Goal: Contribute content

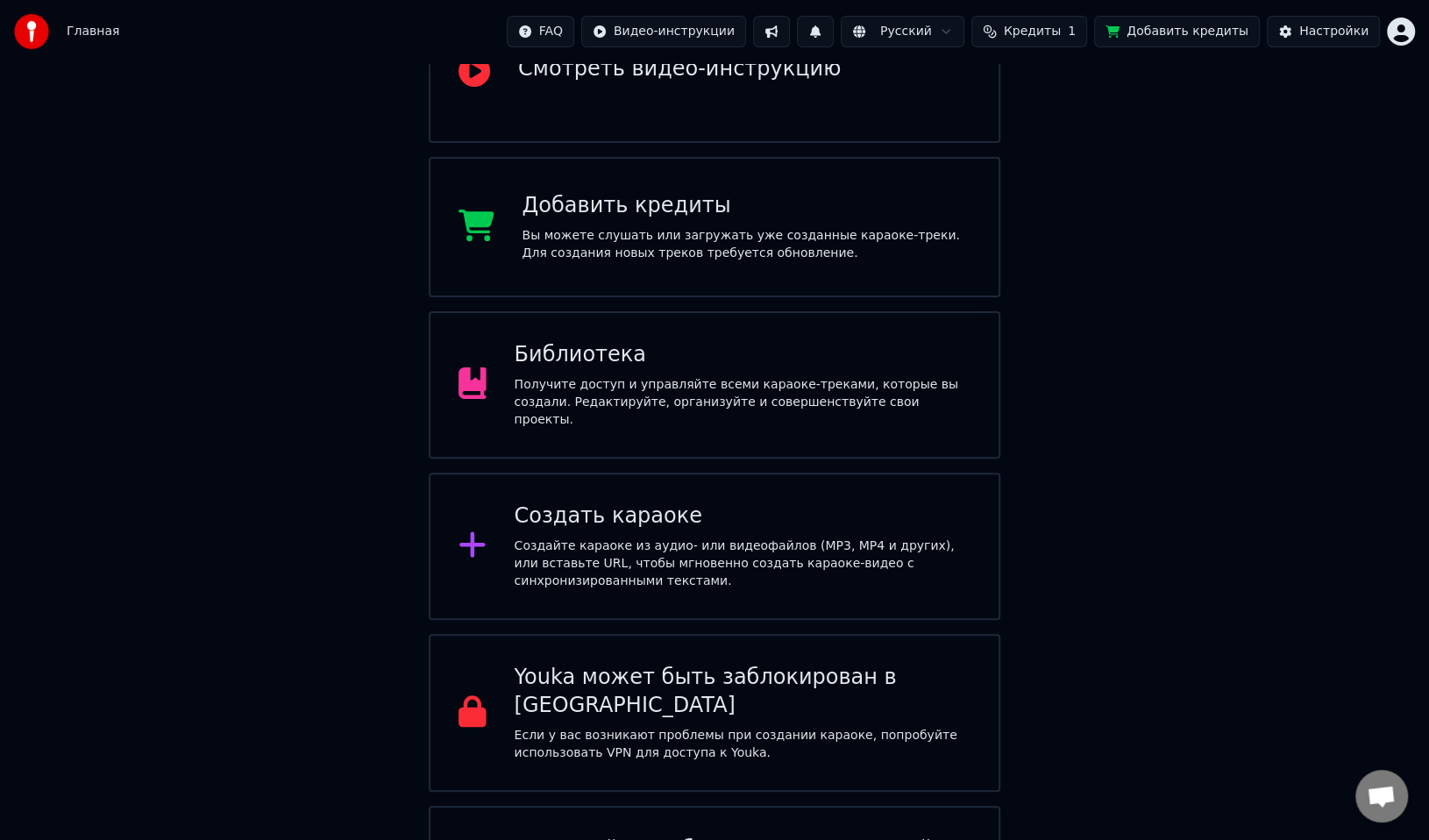
scroll to position [310, 0]
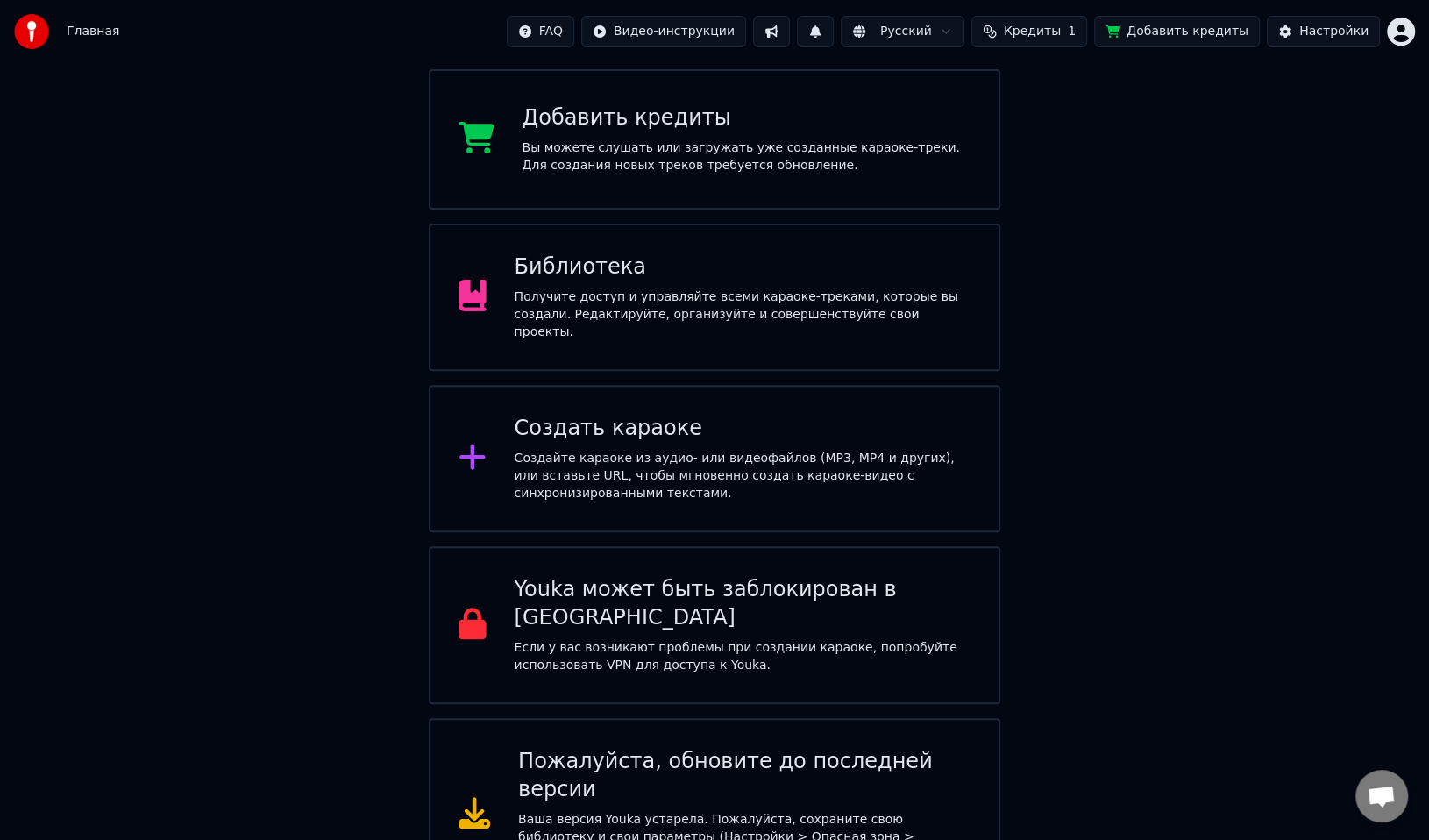
click at [618, 313] on div "Получите доступ и управляйте всеми караоке-треками, которые вы создали. Редакти…" at bounding box center [743, 315] width 457 height 53
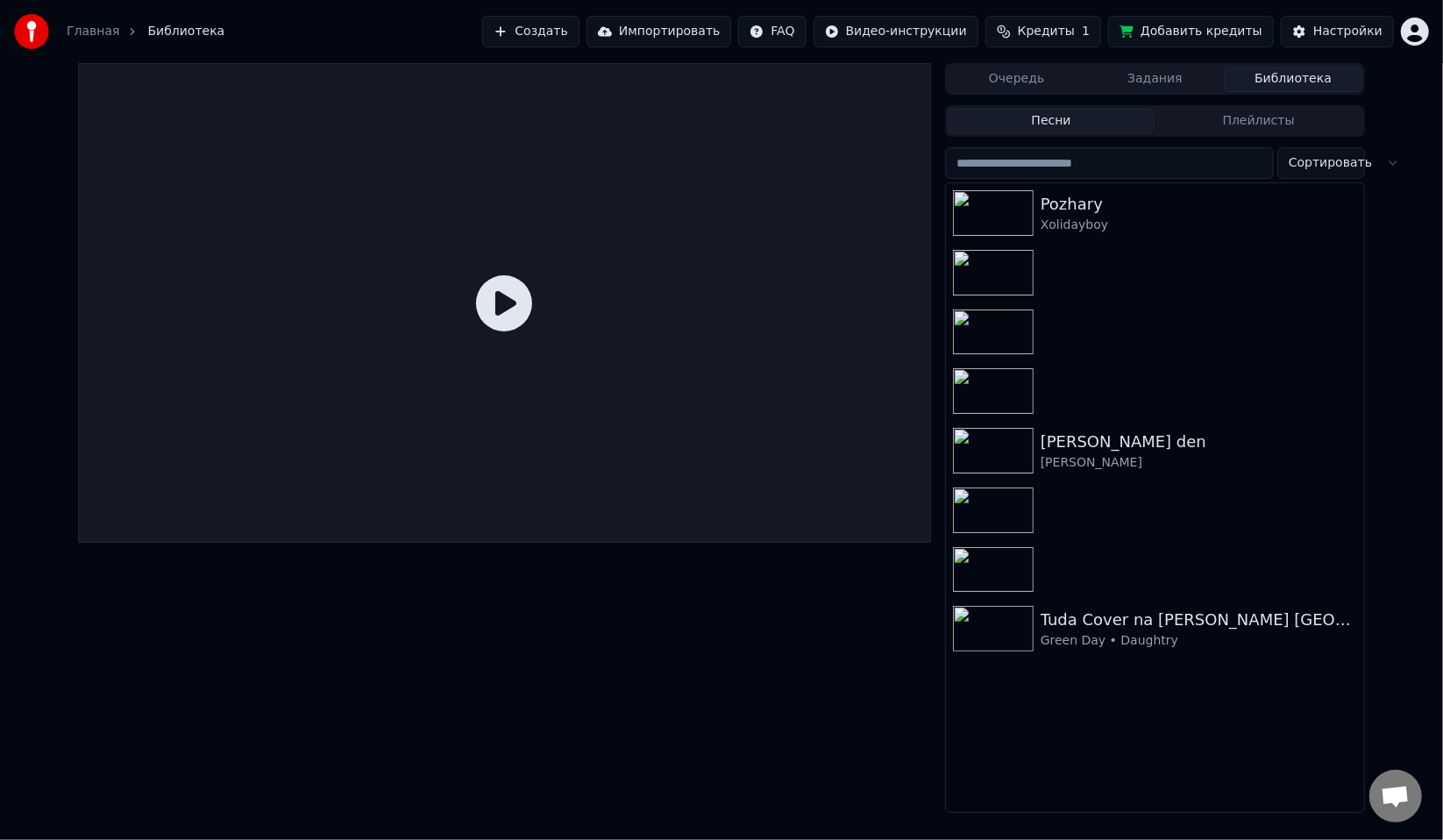
click at [1055, 22] on span "Кредиты" at bounding box center [1046, 31] width 57 height 18
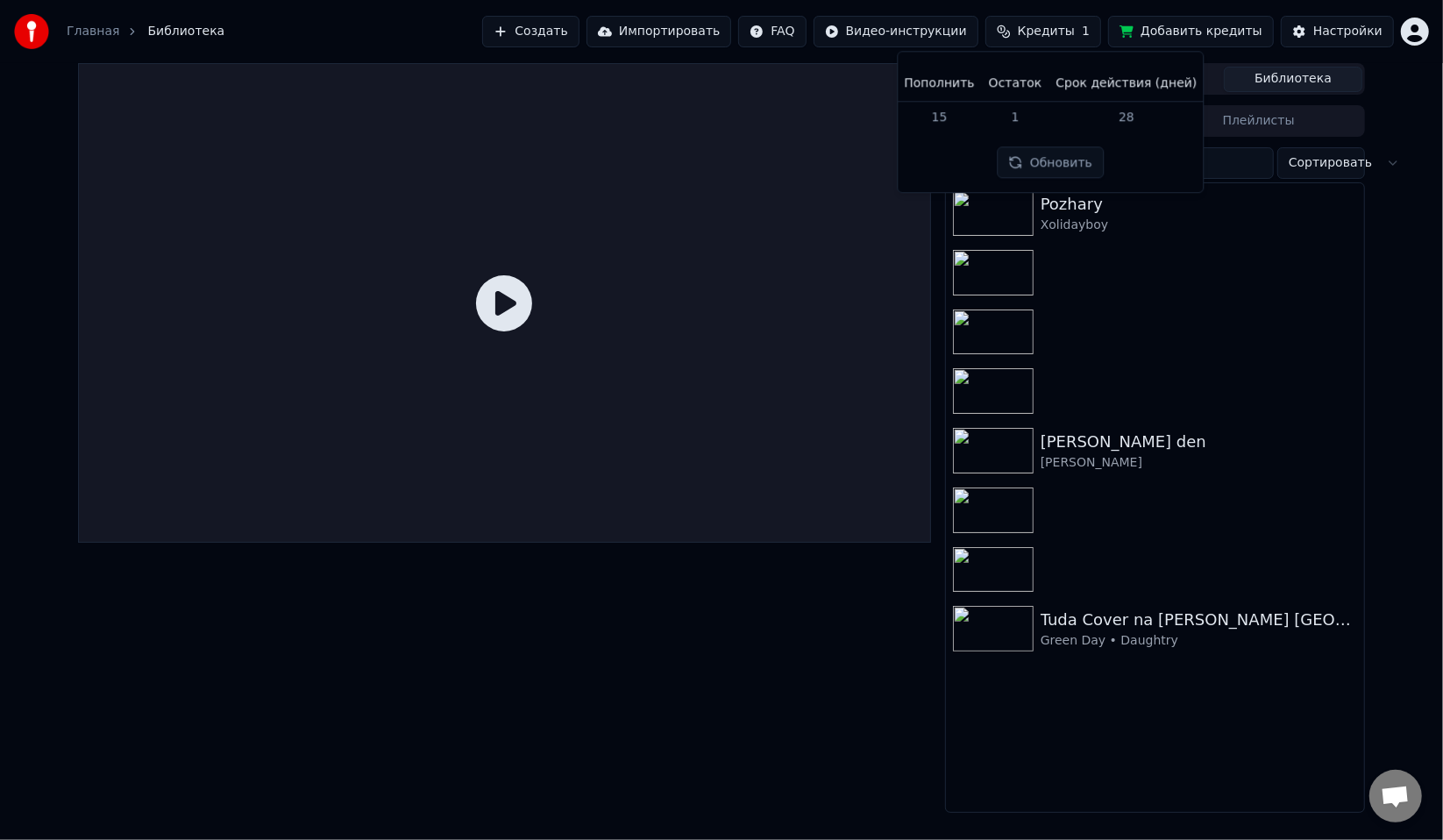
click at [1045, 168] on button "Обновить" at bounding box center [1050, 163] width 106 height 31
click at [1419, 231] on div "Очередь Задания Библиотека Песни Плейлисты Сортировать Pozhary Xolidayboy Samyj…" at bounding box center [721, 438] width 1443 height 749
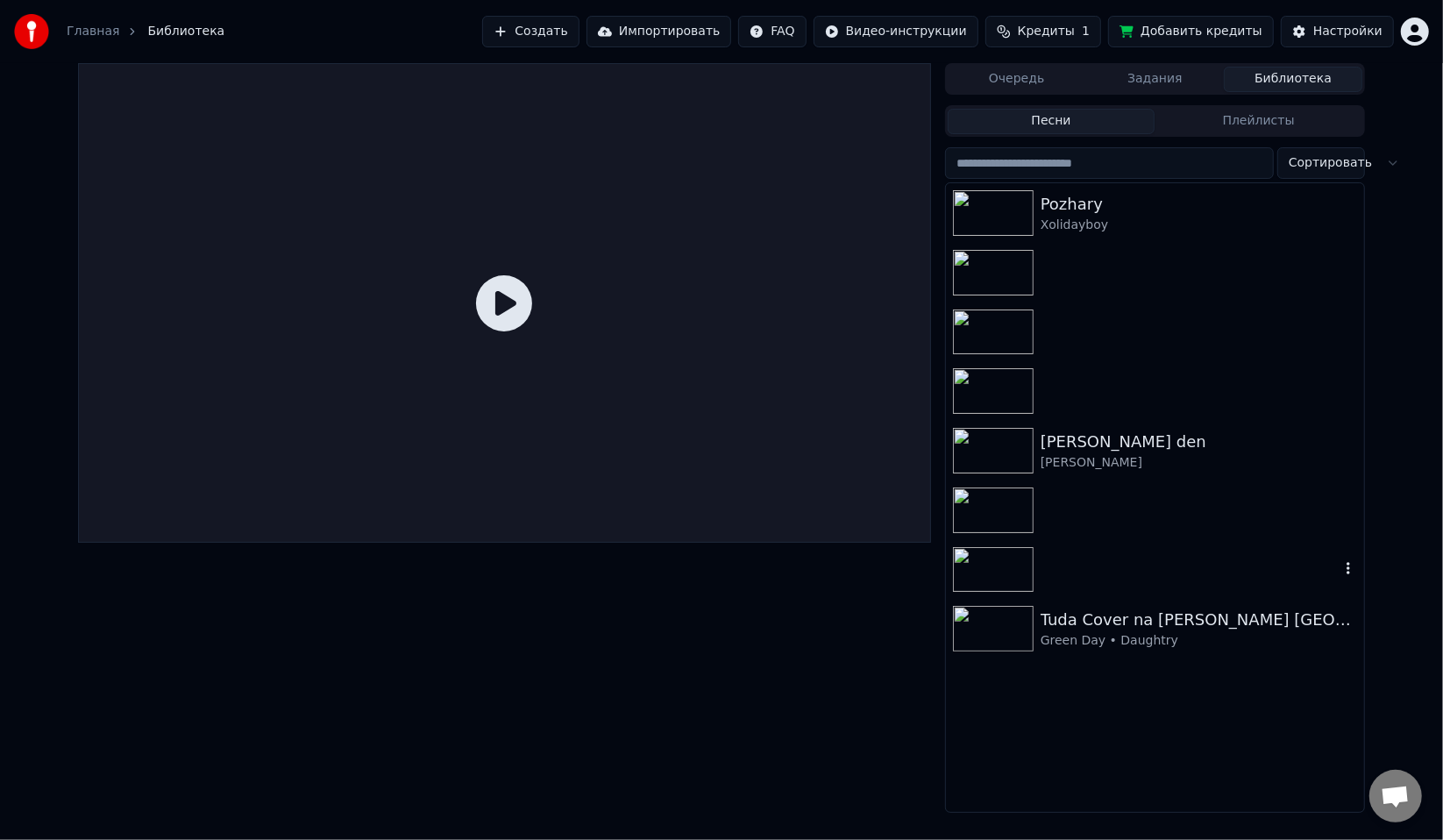
click at [1115, 581] on div at bounding box center [1155, 569] width 418 height 60
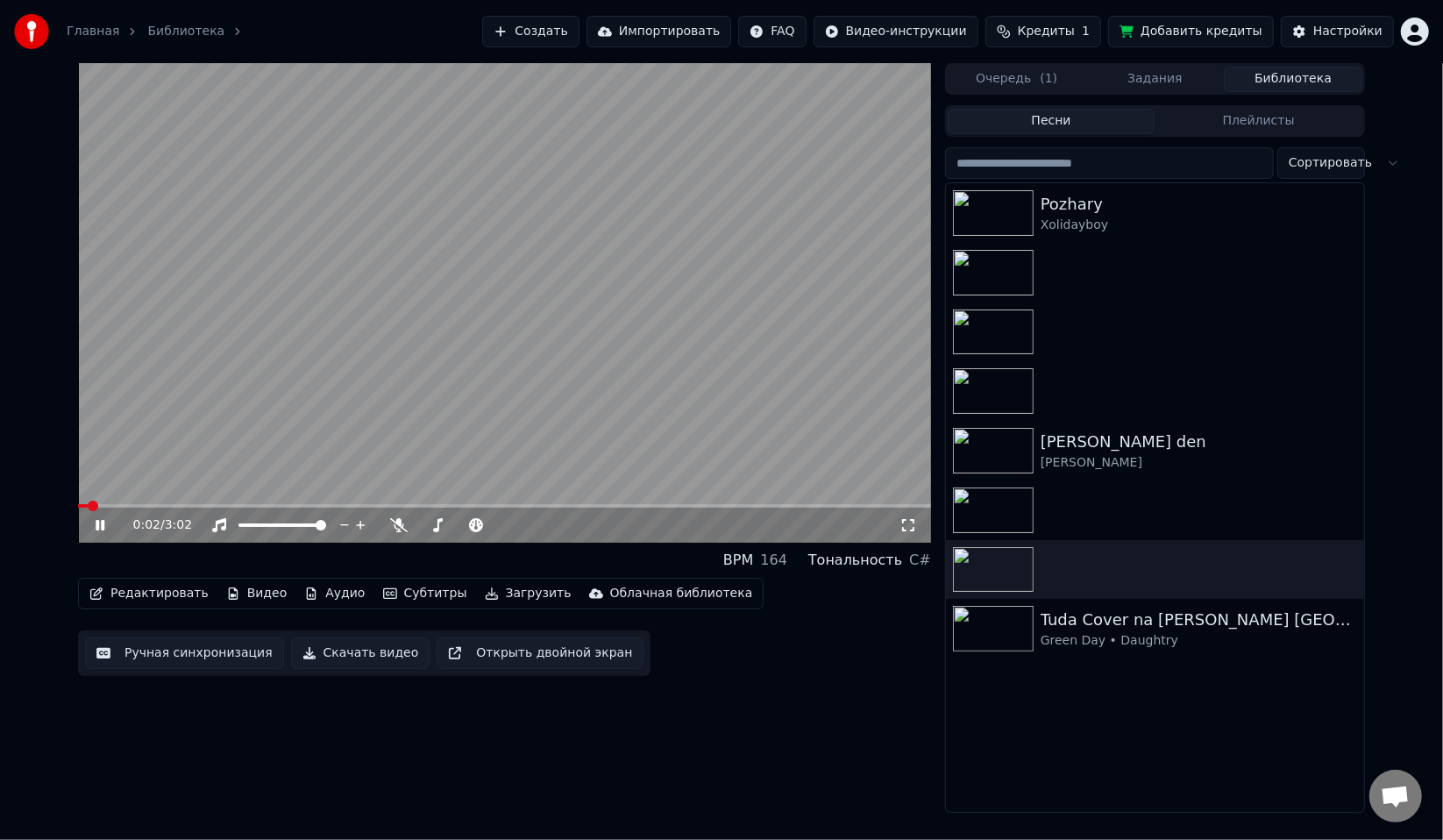
click at [393, 501] on video at bounding box center [504, 303] width 853 height 480
click at [397, 508] on div "0:02 / 3:02" at bounding box center [504, 525] width 853 height 35
click at [397, 502] on video at bounding box center [504, 303] width 853 height 480
click at [397, 506] on span at bounding box center [504, 506] width 853 height 4
click at [434, 506] on span at bounding box center [504, 506] width 853 height 4
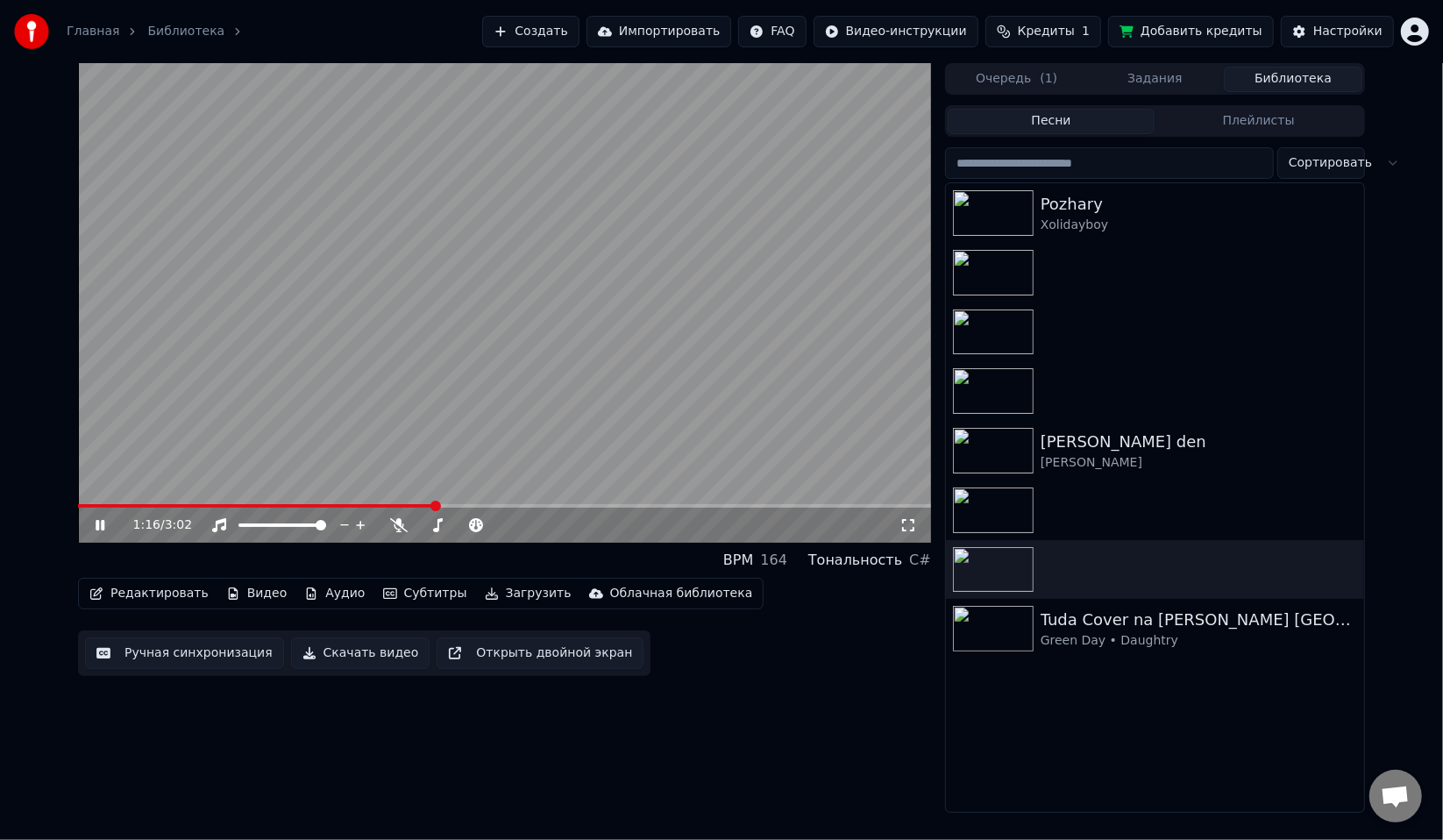
click at [484, 457] on video at bounding box center [504, 303] width 853 height 480
click at [1156, 485] on div at bounding box center [1155, 510] width 418 height 60
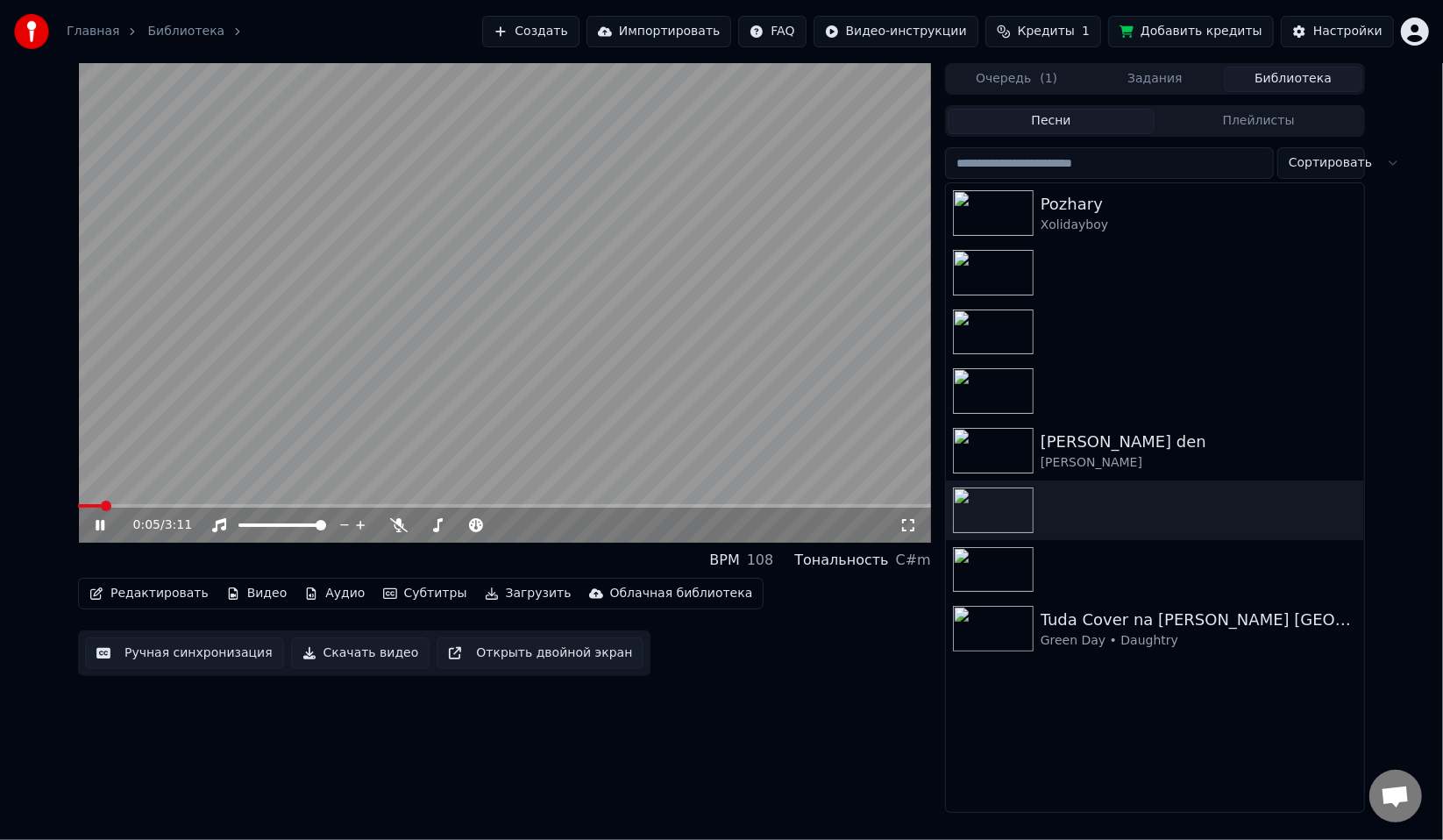
click at [617, 250] on video at bounding box center [504, 303] width 853 height 480
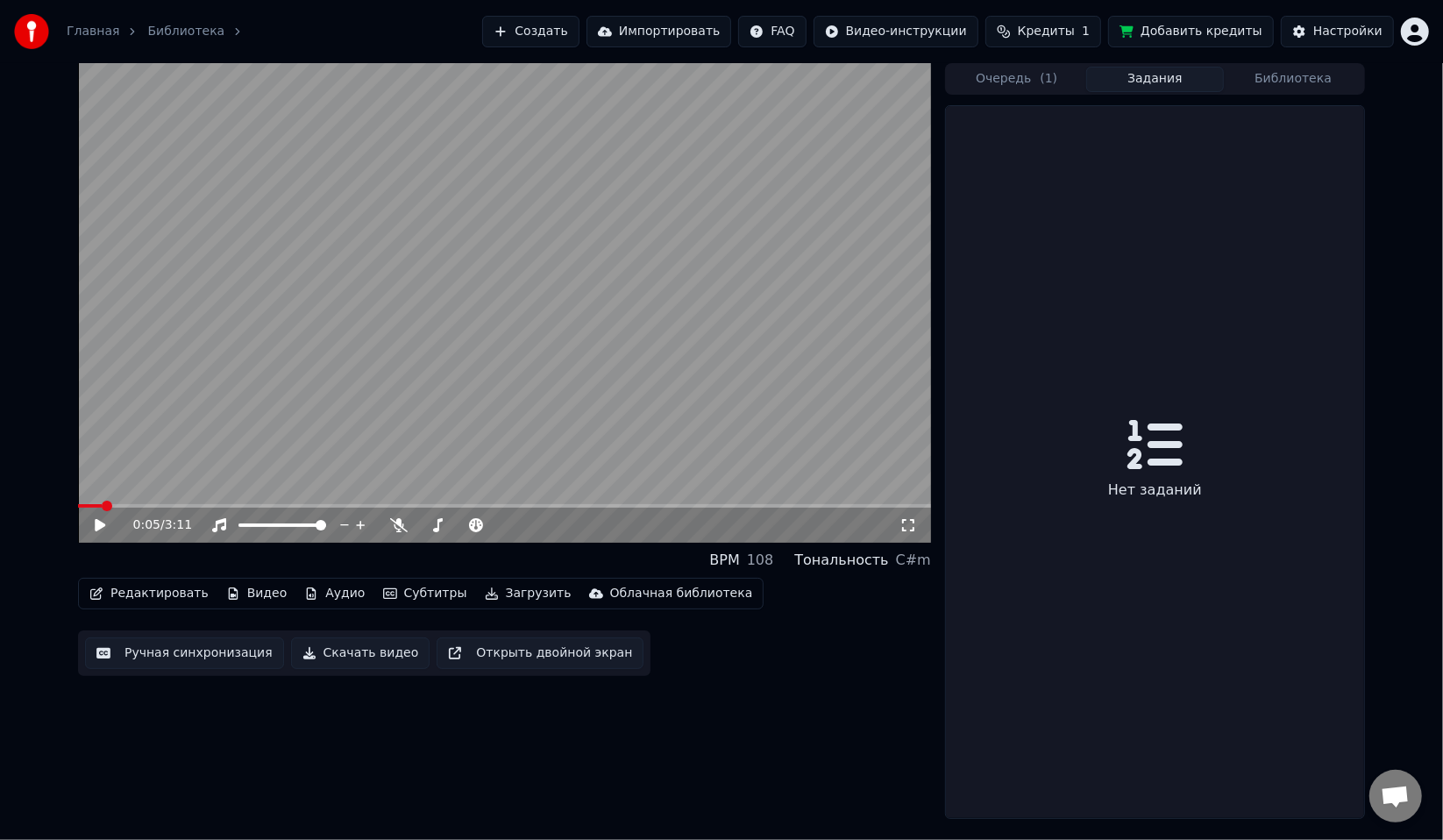
click at [1157, 79] on button "Задания" at bounding box center [1156, 79] width 139 height 25
click at [1252, 74] on button "Библиотека" at bounding box center [1294, 79] width 139 height 25
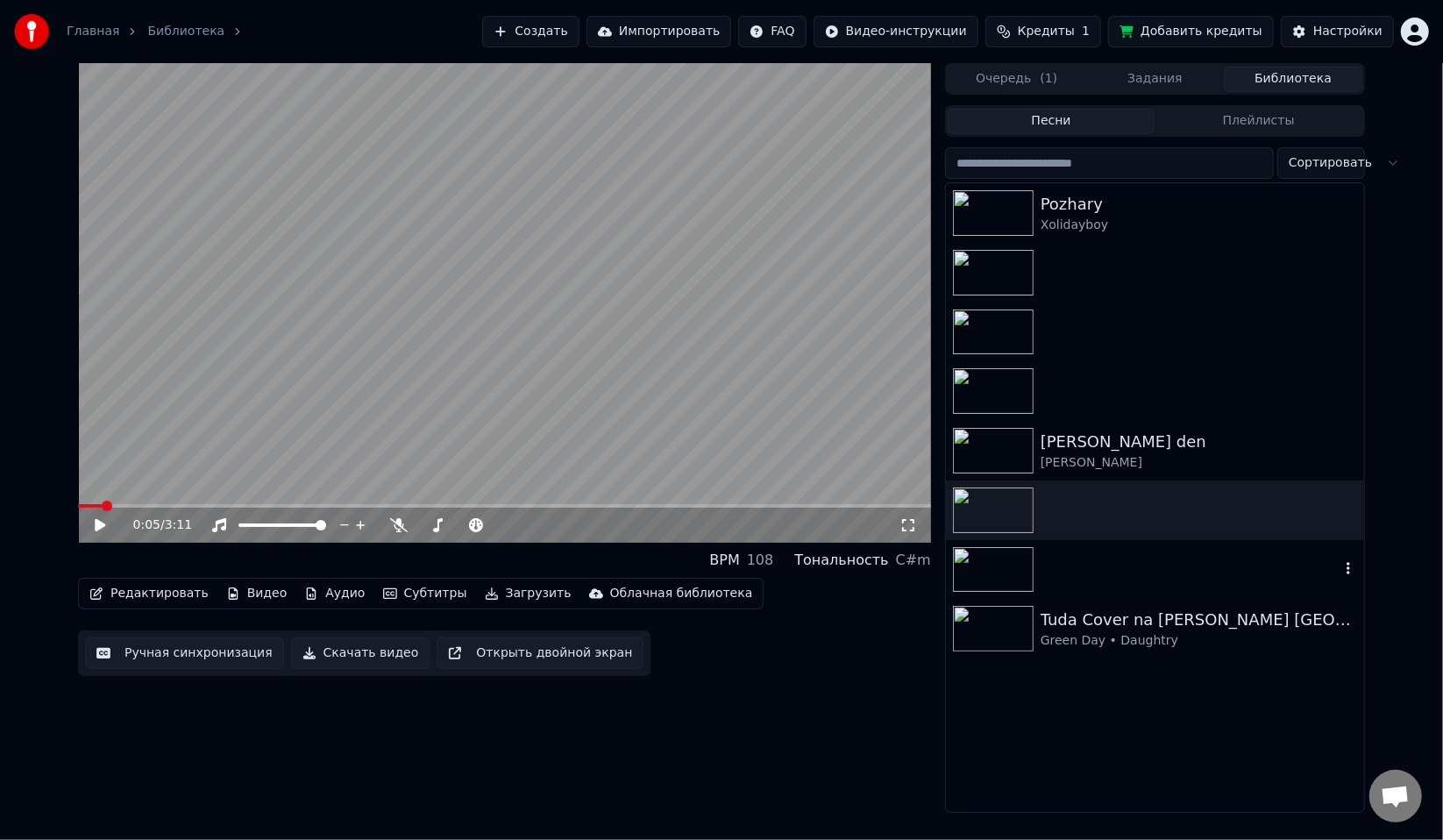
click at [1130, 542] on div at bounding box center [1155, 569] width 418 height 60
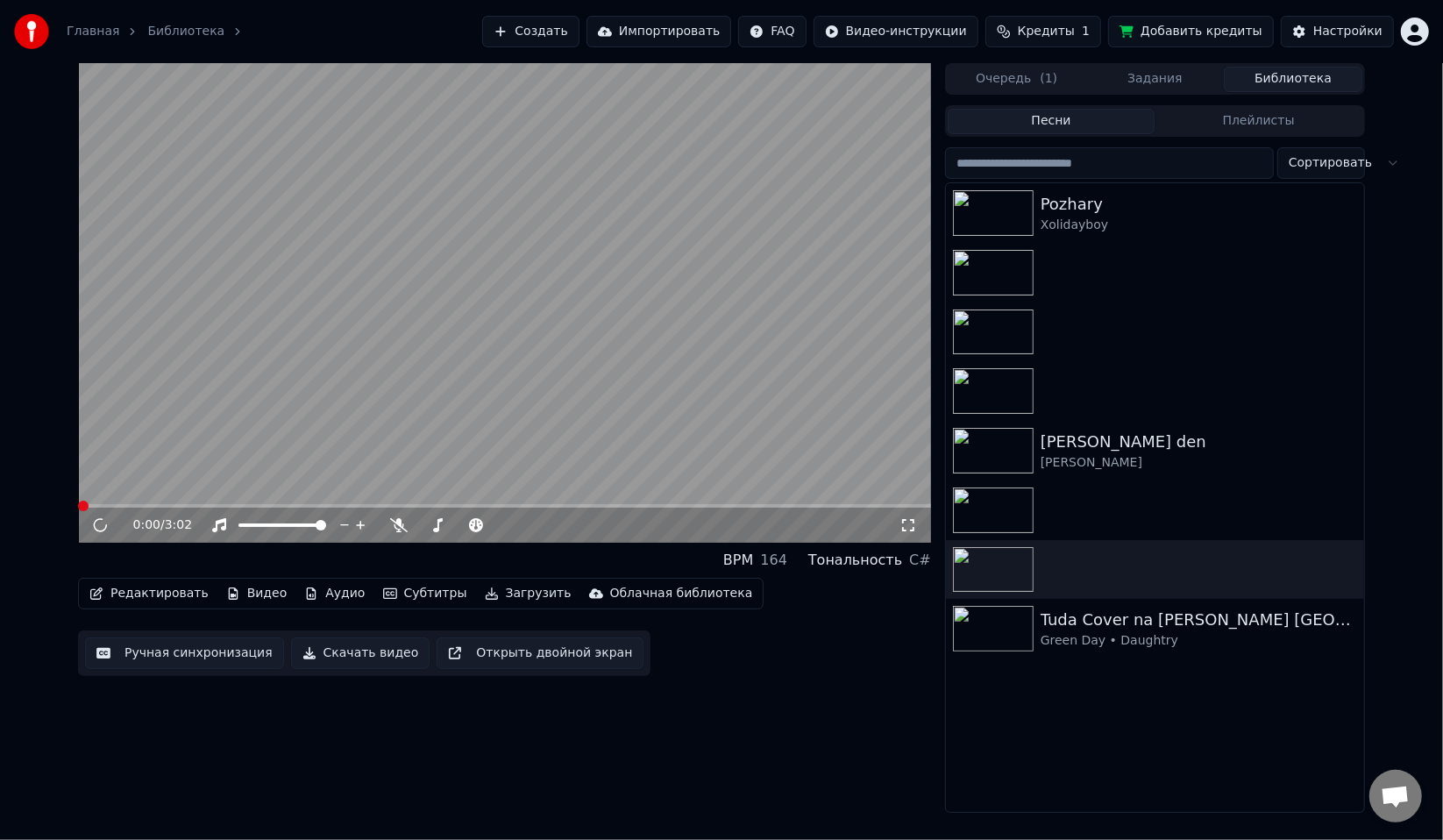
click at [124, 499] on video at bounding box center [504, 303] width 853 height 480
click at [134, 507] on span at bounding box center [504, 506] width 853 height 4
click at [100, 520] on icon at bounding box center [112, 525] width 41 height 14
click at [172, 510] on div "0:12 / 3:02" at bounding box center [504, 525] width 853 height 35
click at [362, 463] on video at bounding box center [504, 303] width 853 height 480
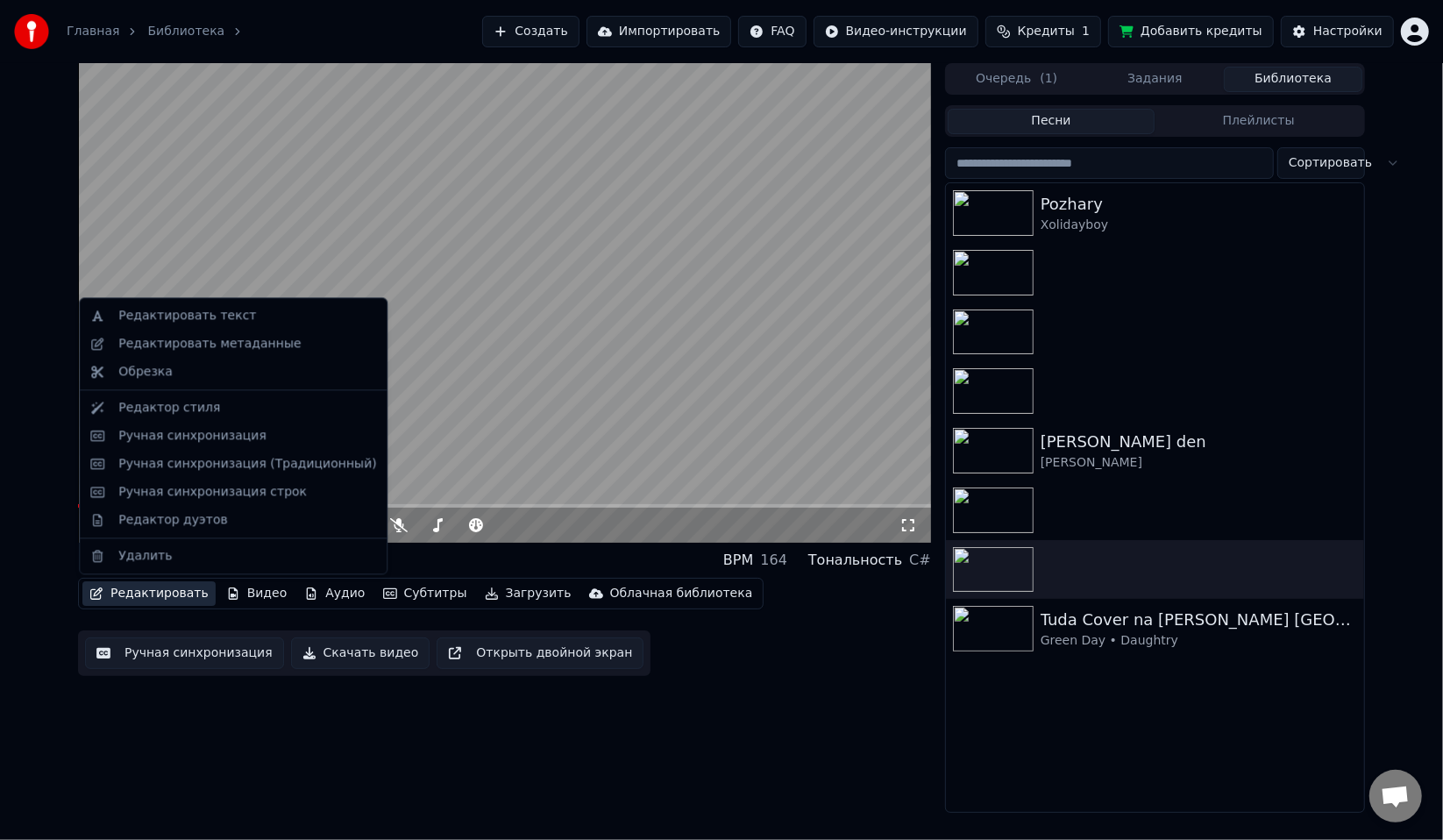
click at [158, 598] on button "Редактировать" at bounding box center [149, 593] width 133 height 24
click at [219, 441] on div "Ручная синхронизация" at bounding box center [192, 436] width 149 height 18
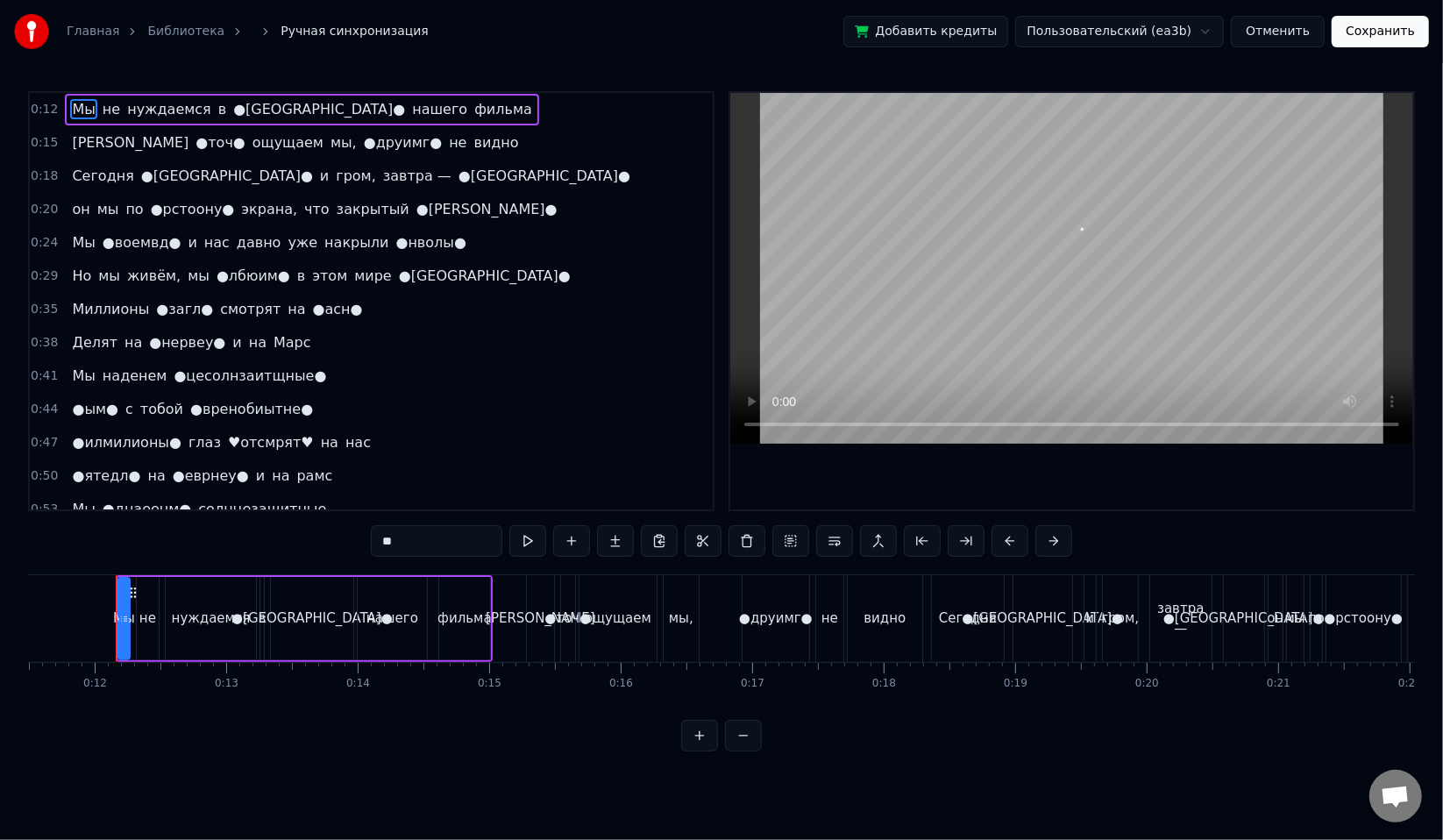
click at [253, 279] on span "●лбюим●" at bounding box center [253, 275] width 77 height 21
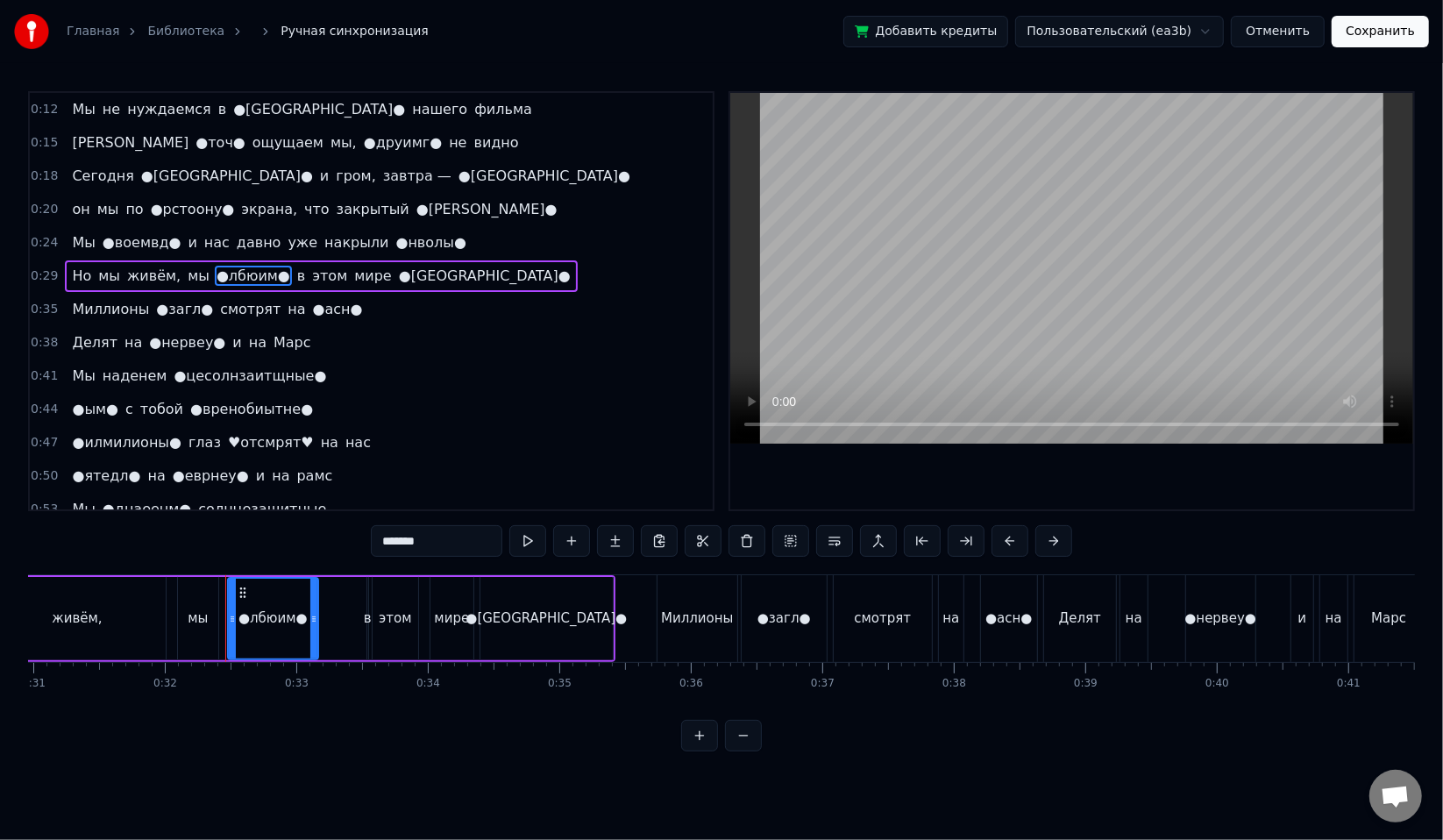
scroll to position [0, 4181]
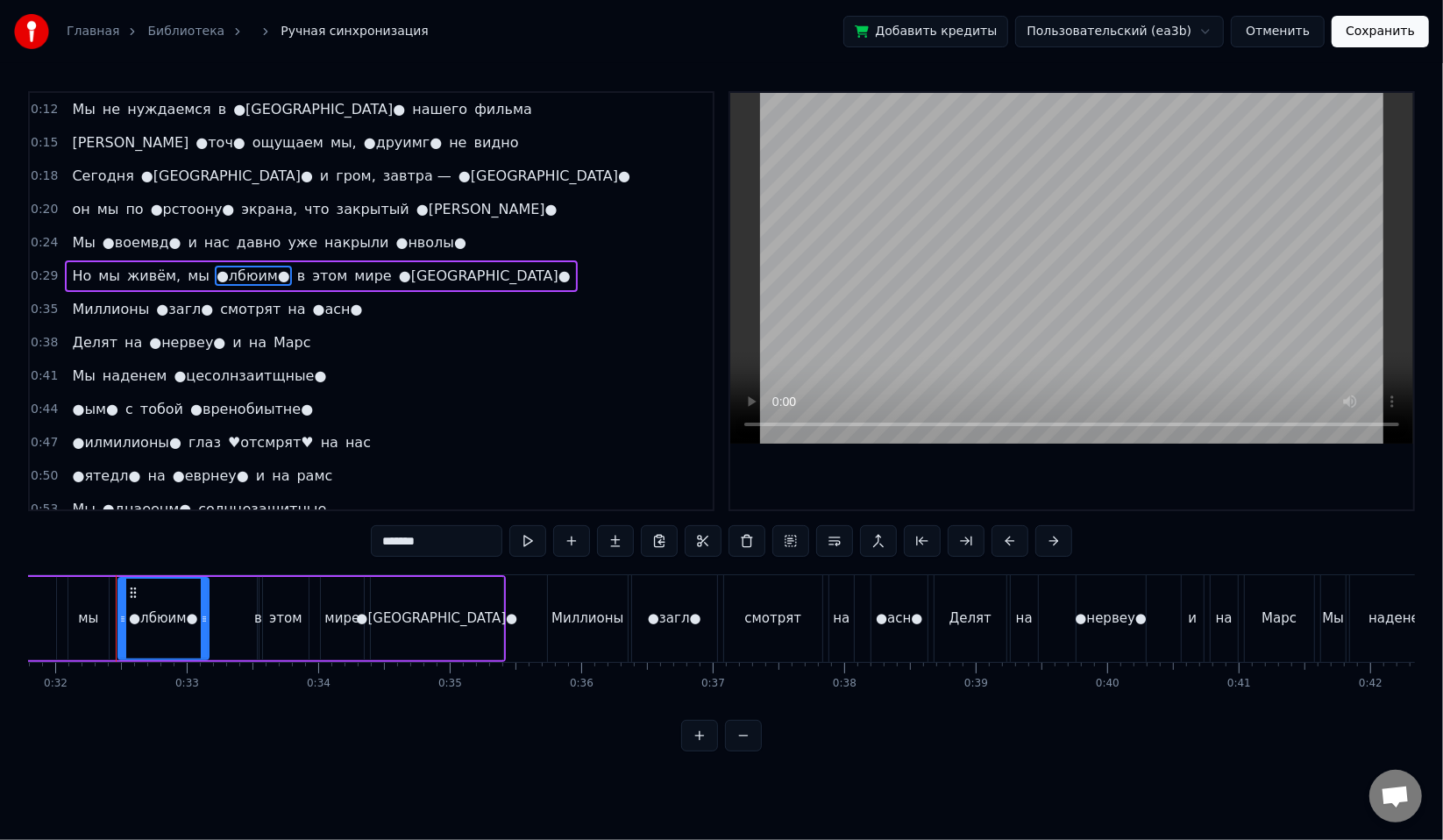
drag, startPoint x: 398, startPoint y: 541, endPoint x: 387, endPoint y: 544, distance: 11.4
click at [387, 544] on input "*******" at bounding box center [437, 541] width 132 height 31
click at [227, 446] on span "♥отсмрят♥" at bounding box center [272, 441] width 90 height 21
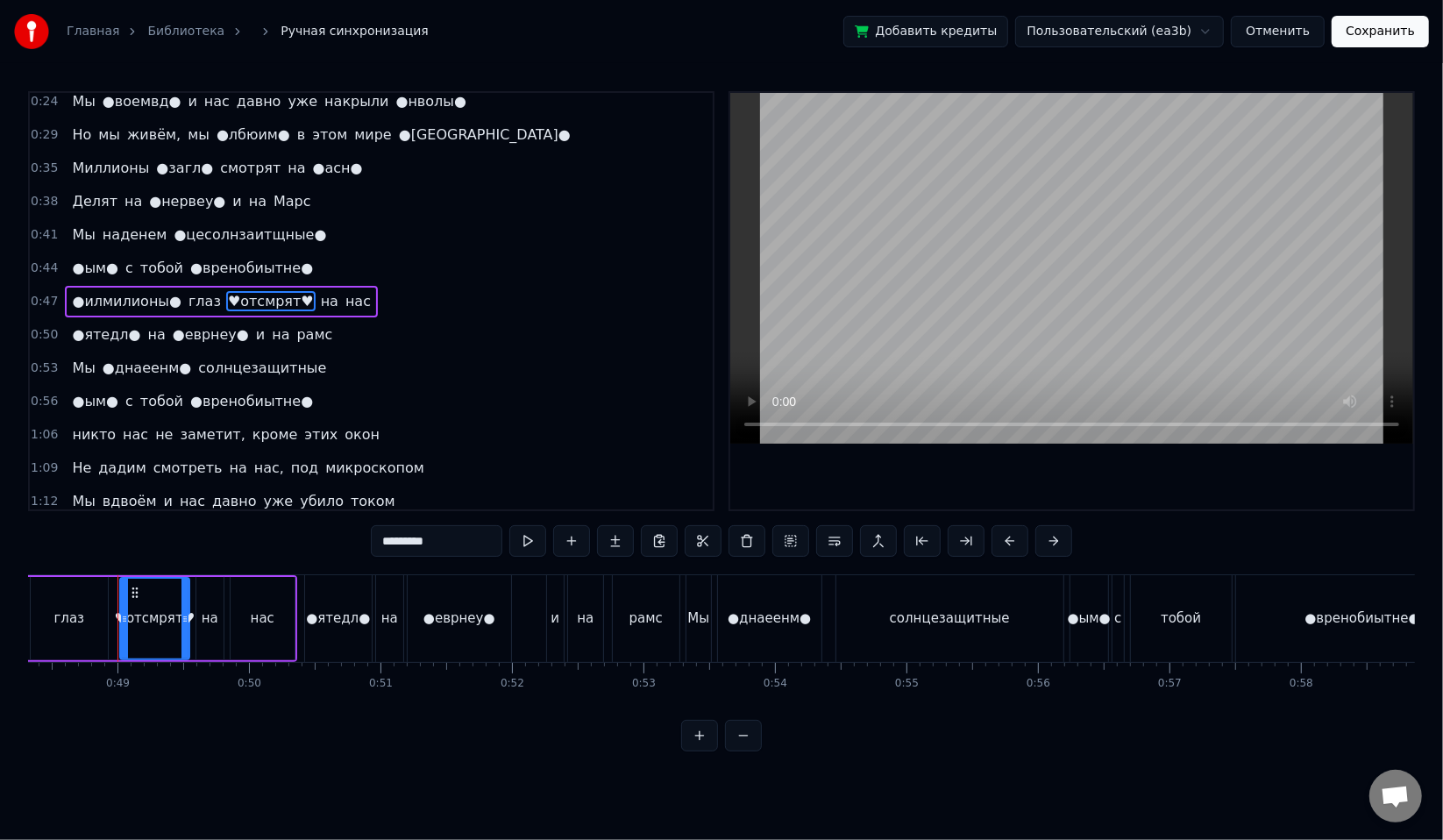
scroll to position [0, 6355]
drag, startPoint x: 409, startPoint y: 549, endPoint x: 394, endPoint y: 549, distance: 15.0
click at [394, 549] on input "*********" at bounding box center [437, 541] width 132 height 31
paste input "text"
drag, startPoint x: 320, startPoint y: 542, endPoint x: 295, endPoint y: 542, distance: 25.0
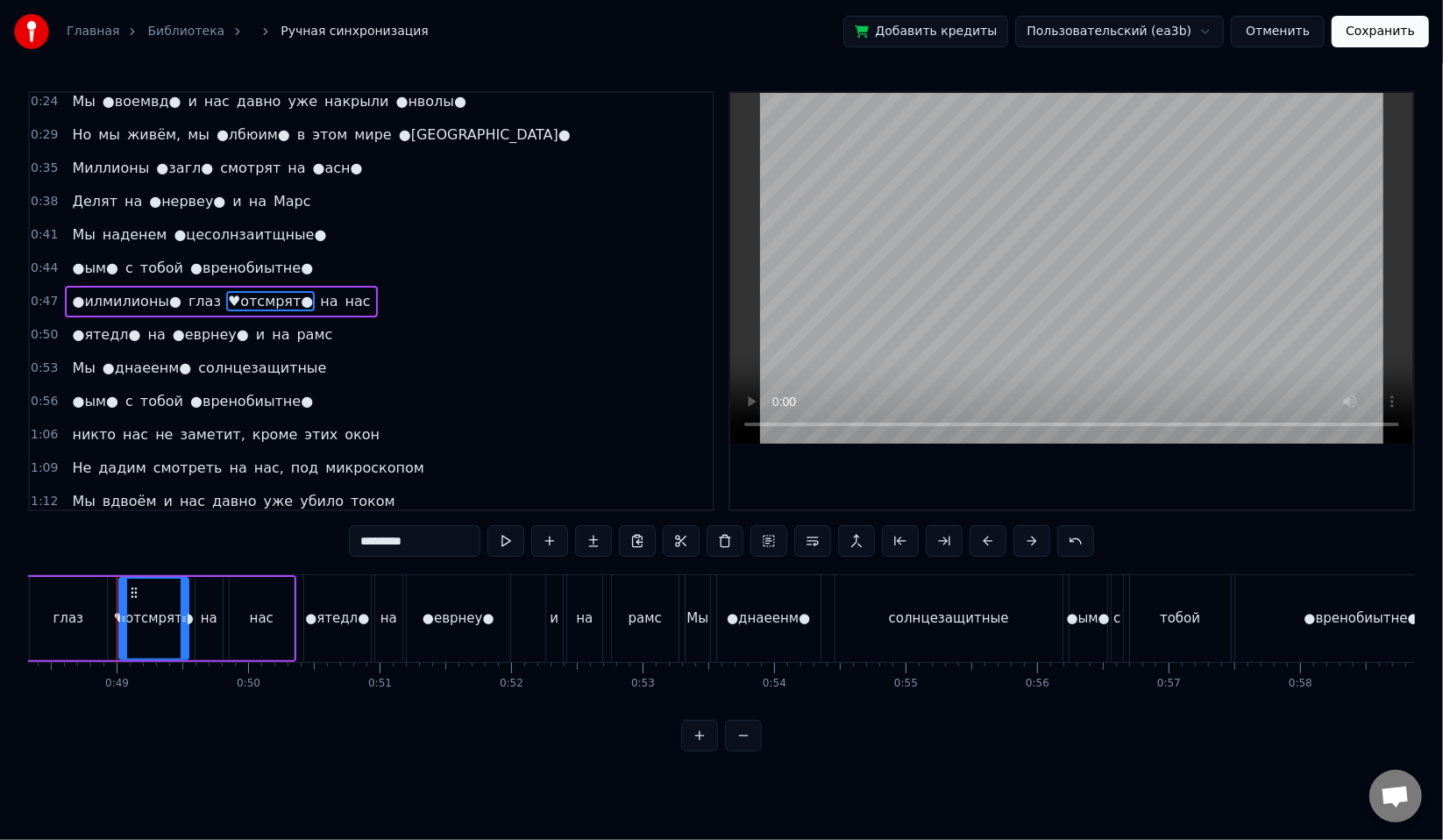
click at [295, 542] on div "0:12 Мы не нуждаемся в ●[GEOGRAPHIC_DATA]● нашего фильма 0:15 То ●точ● ощущаем …" at bounding box center [722, 421] width 1387 height 660
paste input "text"
type input "*********"
click at [1410, 35] on button "Сохранить" at bounding box center [1380, 31] width 98 height 31
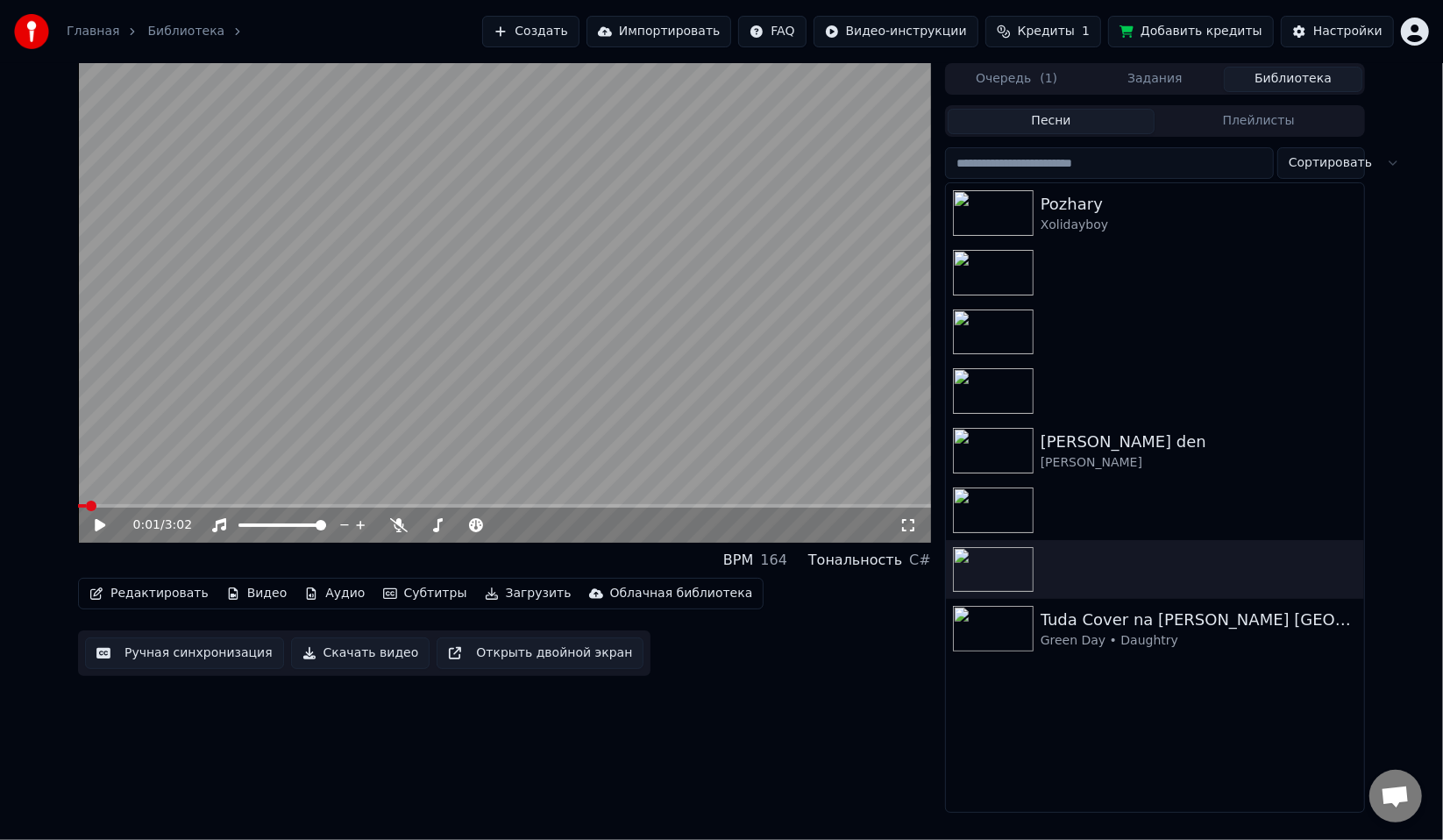
click at [349, 653] on button "Скачать видео" at bounding box center [361, 652] width 140 height 31
